Goal: Task Accomplishment & Management: Manage account settings

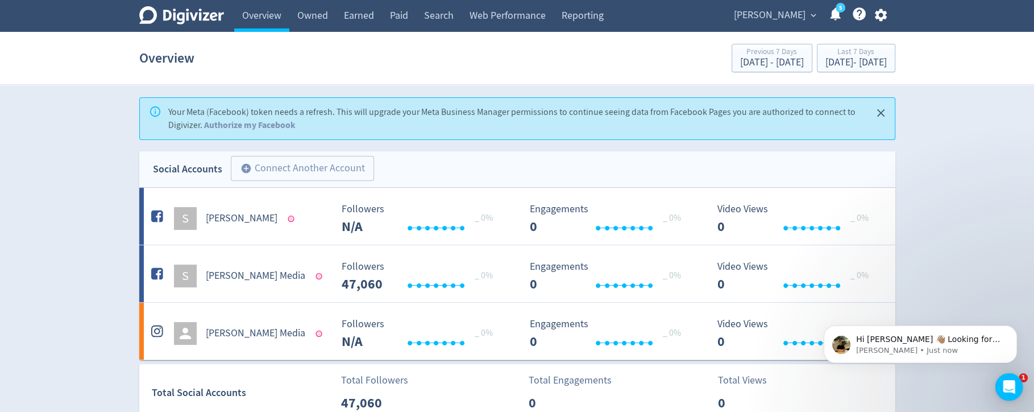
click at [753, 23] on div "Sam Green expand_more 5 Help Center - Searchable support on using Digivizer" at bounding box center [808, 16] width 174 height 32
click at [765, 22] on span "Sam Green" at bounding box center [770, 15] width 72 height 18
click at [765, 40] on link "Manage Brand Space" at bounding box center [769, 39] width 102 height 31
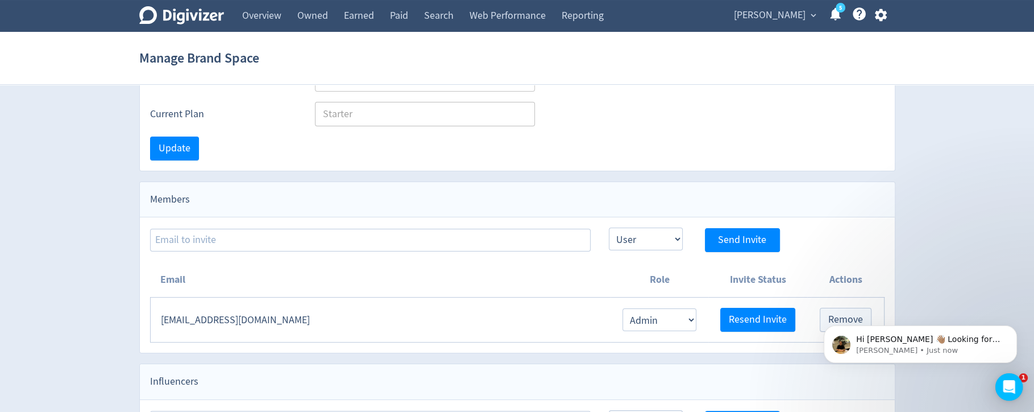
scroll to position [171, 0]
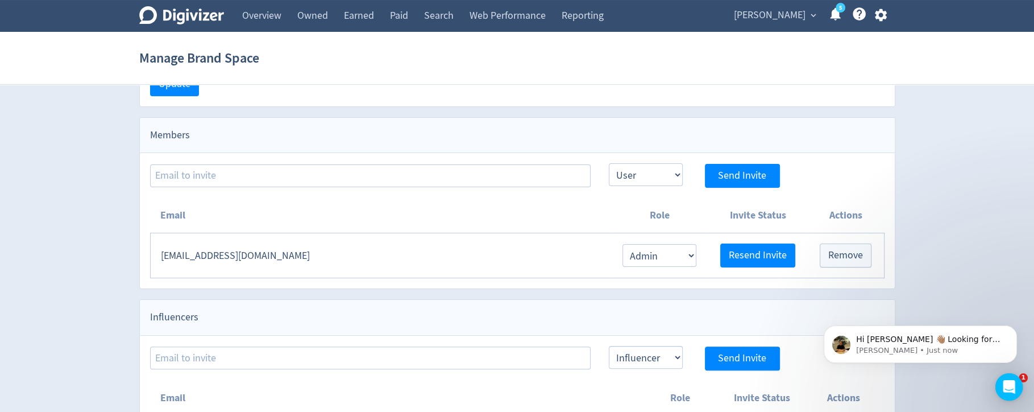
click at [456, 268] on td "master__samus@hotmail.com" at bounding box center [380, 255] width 460 height 45
copy td "master__samus@hotmail.com"
click at [268, 19] on link "Overview" at bounding box center [261, 16] width 55 height 32
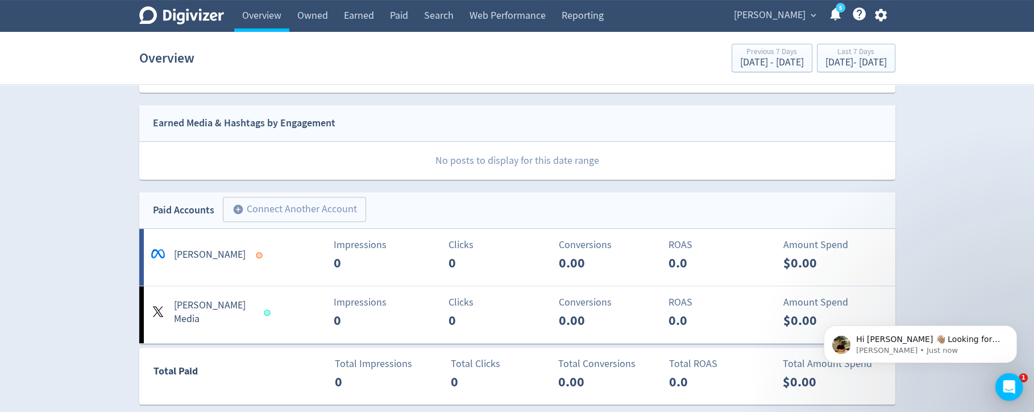
scroll to position [400, 0]
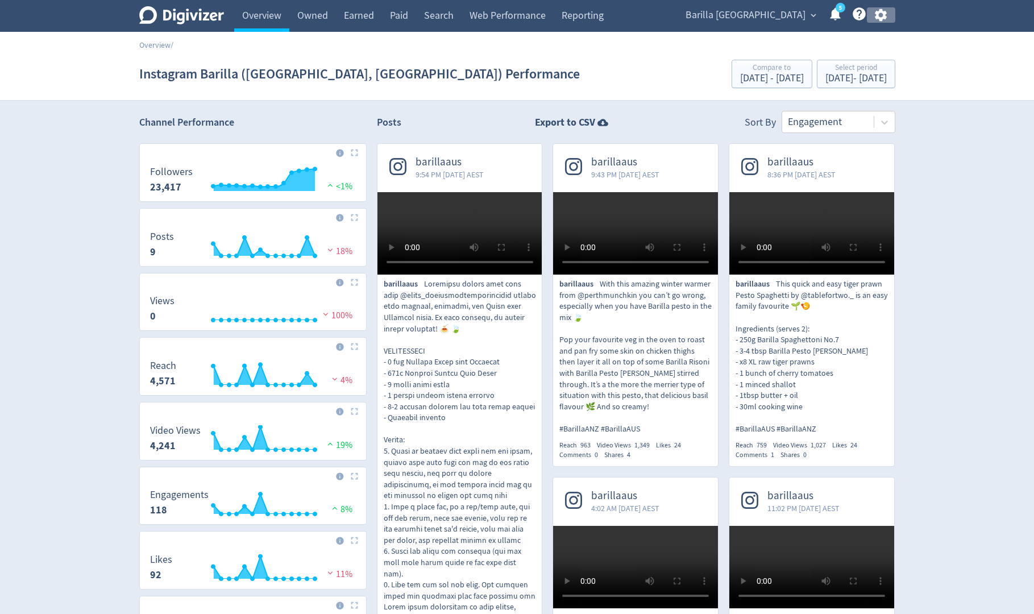
scroll to position [991, 0]
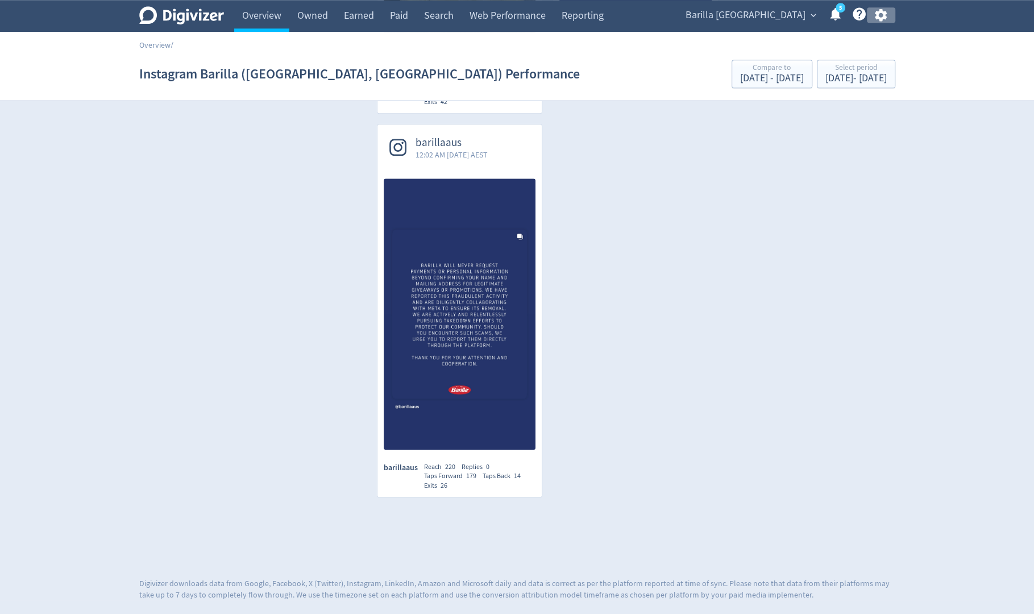
click at [883, 16] on icon "button" at bounding box center [881, 15] width 12 height 13
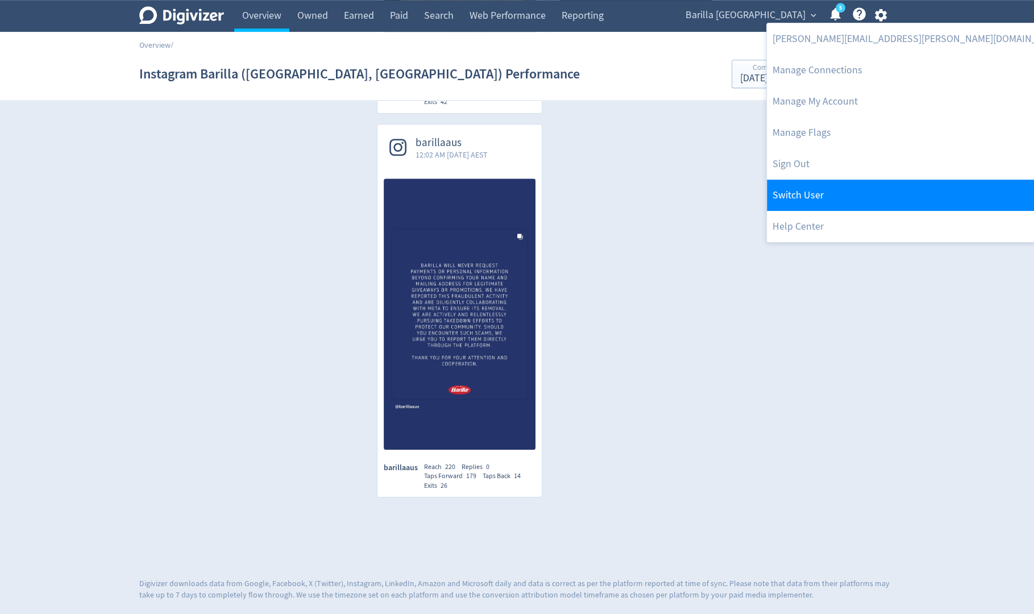
click at [832, 196] on link "Switch User" at bounding box center [919, 195] width 304 height 31
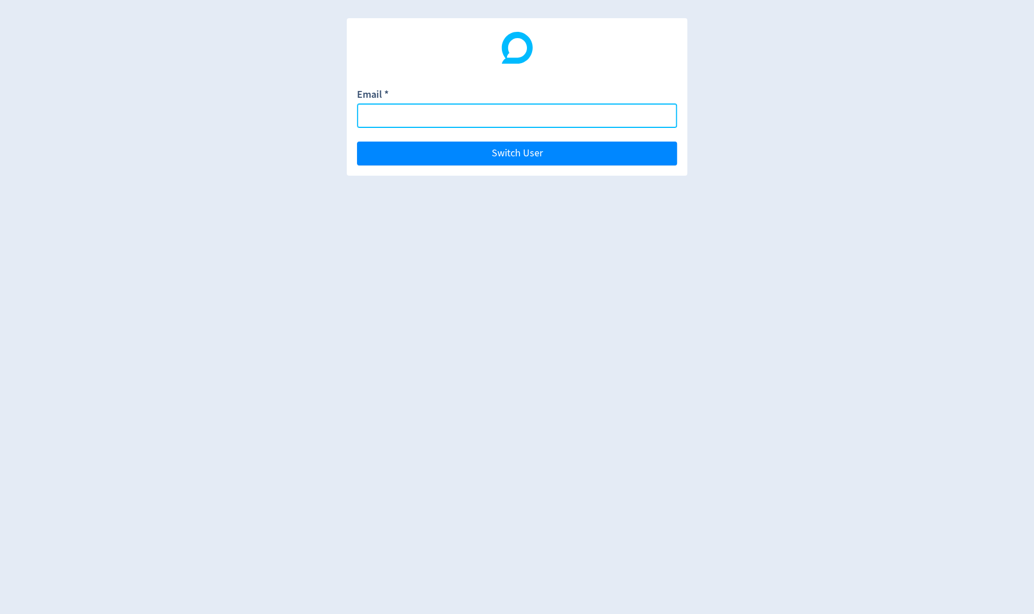
click at [558, 117] on input "Email *" at bounding box center [517, 115] width 320 height 24
paste input "mat@judgebrand.com"
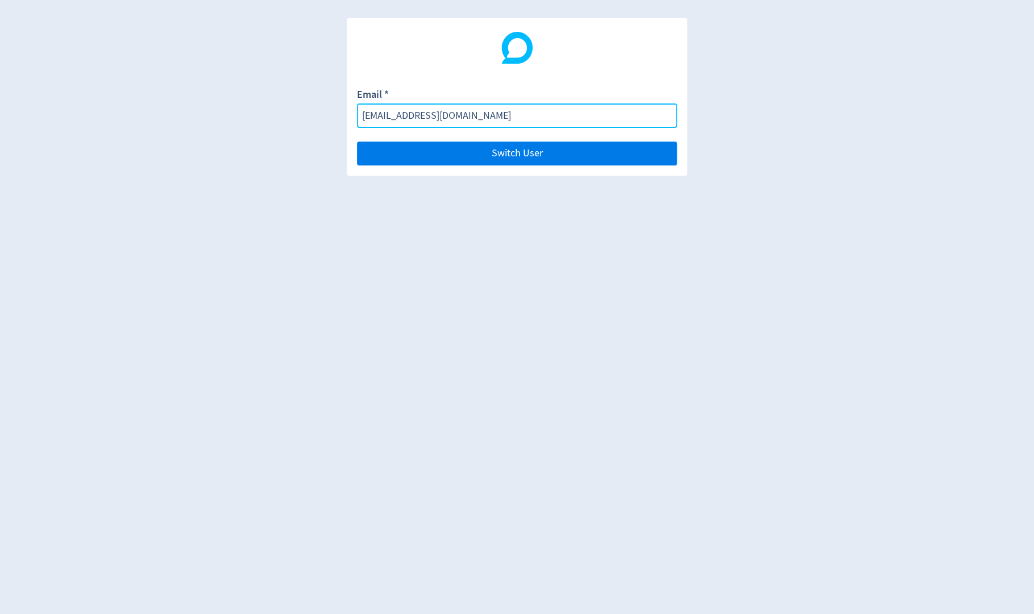
type input "mat@judgebrand.com"
click at [570, 155] on button "Switch User" at bounding box center [517, 154] width 320 height 24
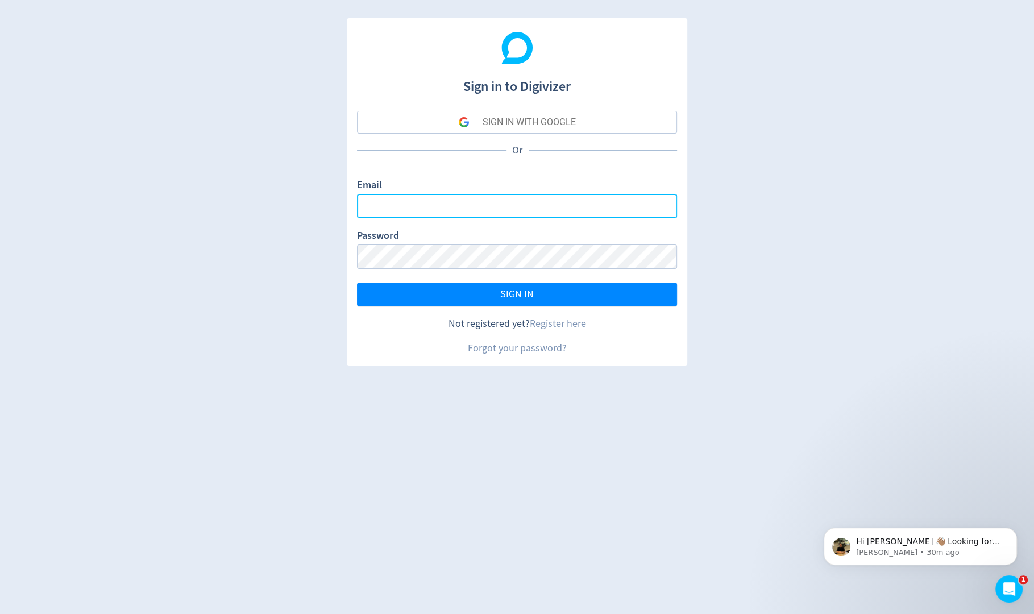
type input "sanjita.shah@digivizer.com"
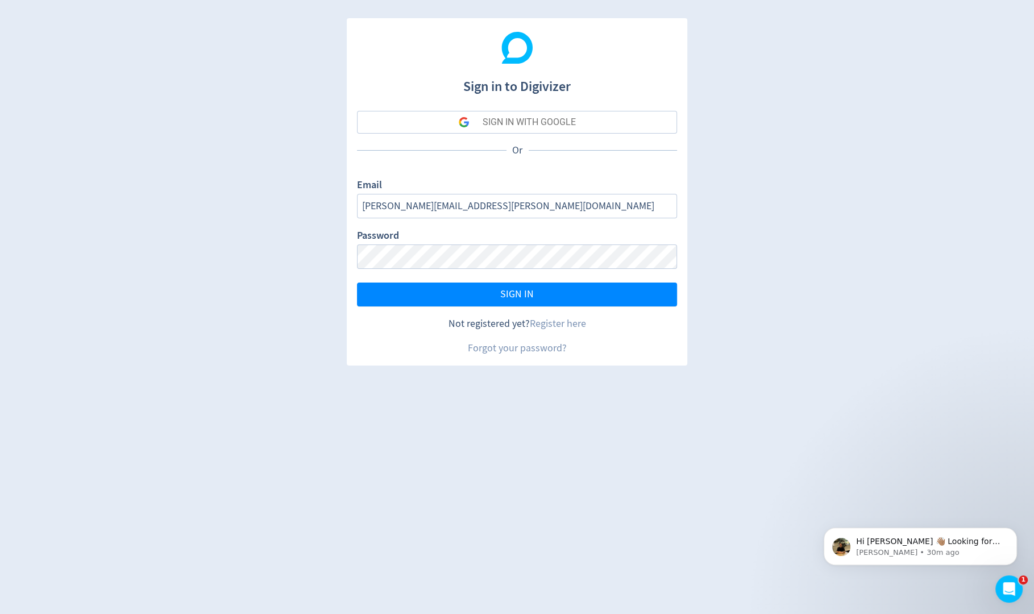
click at [446, 124] on button "SIGN IN WITH GOOGLE" at bounding box center [517, 122] width 320 height 23
